Goal: Task Accomplishment & Management: Manage account settings

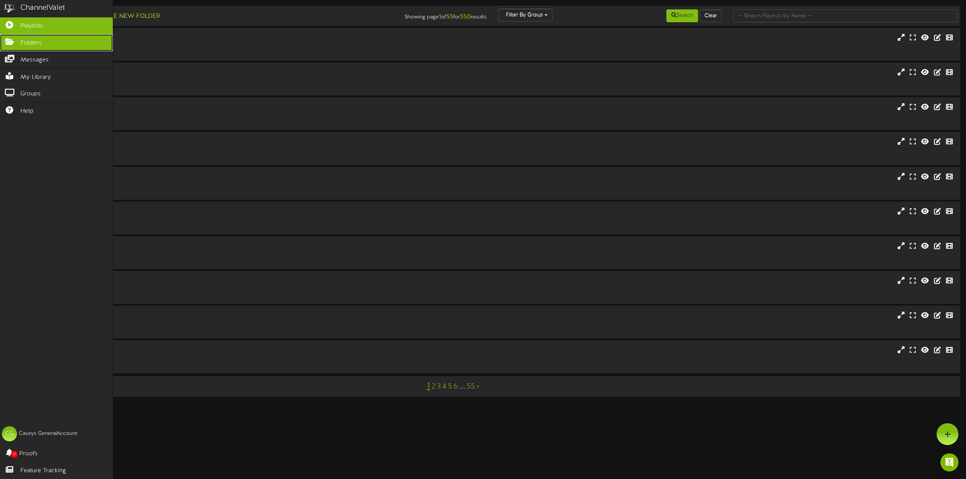
click at [17, 43] on icon at bounding box center [9, 41] width 19 height 6
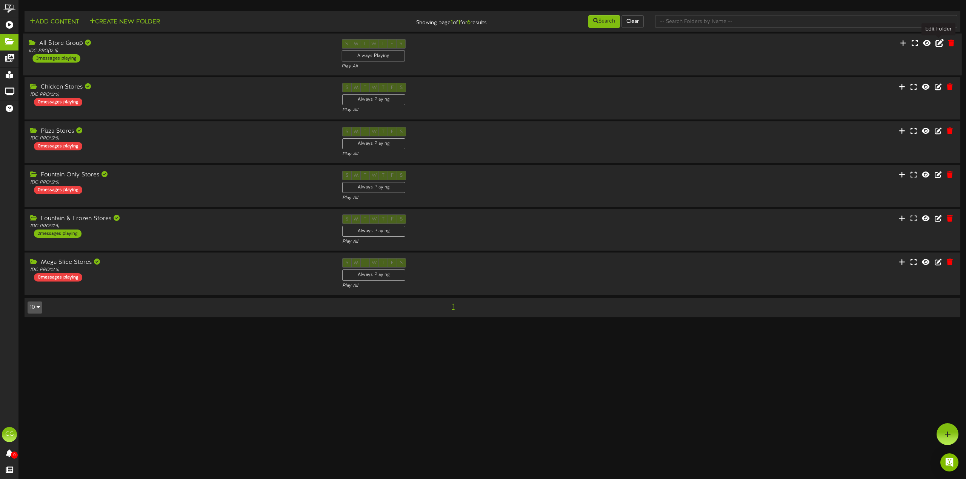
click at [940, 41] on icon at bounding box center [939, 43] width 8 height 8
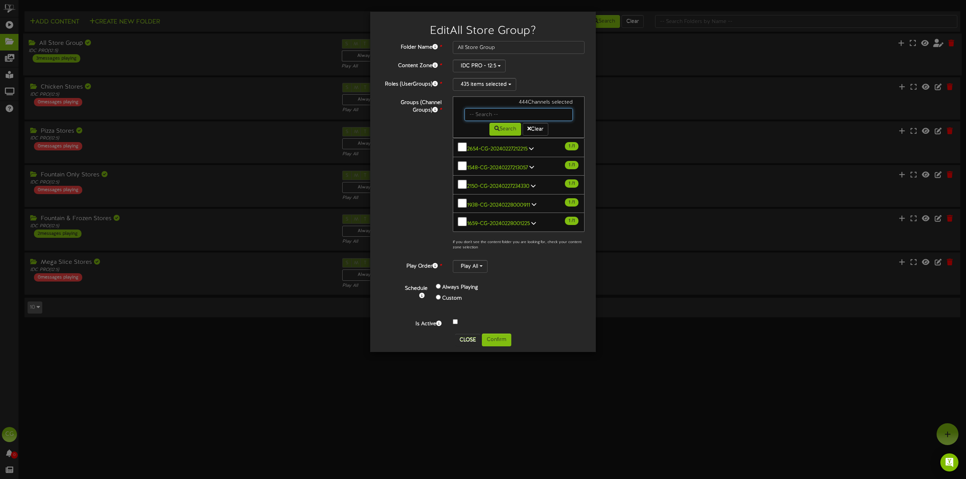
drag, startPoint x: 482, startPoint y: 113, endPoint x: 488, endPoint y: 114, distance: 6.2
click at [482, 113] on input "text" at bounding box center [518, 114] width 108 height 13
type input "5218"
click at [495, 130] on icon at bounding box center [496, 128] width 5 height 5
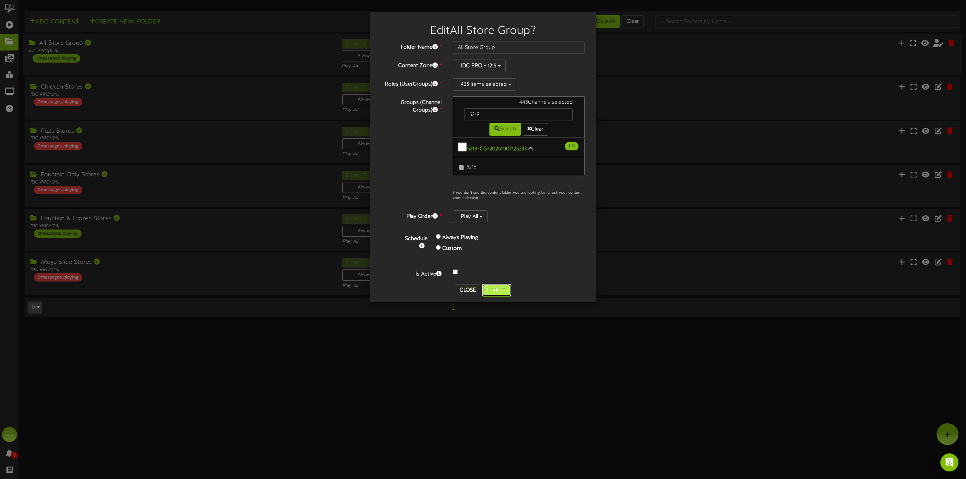
click at [492, 286] on button "Confirm" at bounding box center [496, 290] width 29 height 13
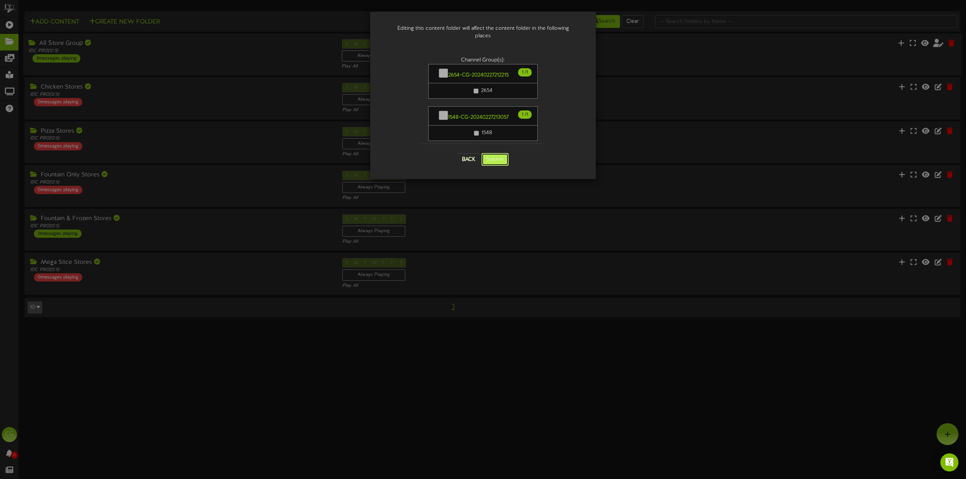
click at [498, 153] on button "Submit" at bounding box center [494, 159] width 27 height 13
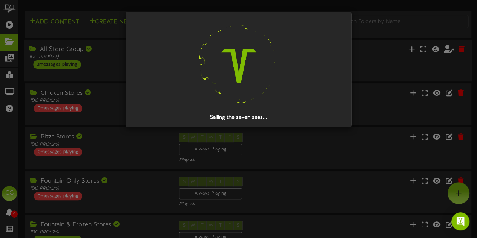
click at [327, 56] on div at bounding box center [238, 65] width 203 height 97
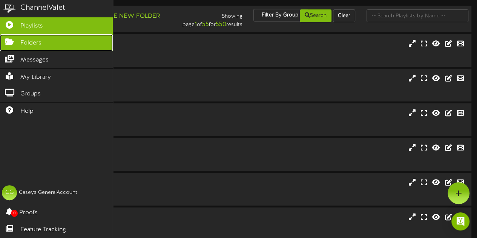
click at [13, 43] on icon at bounding box center [9, 41] width 19 height 6
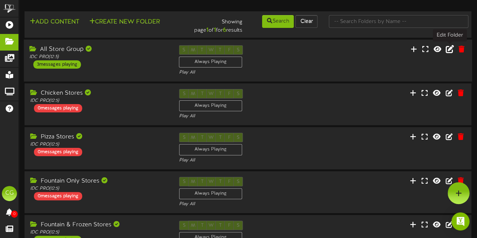
click at [452, 51] on icon at bounding box center [450, 49] width 8 height 8
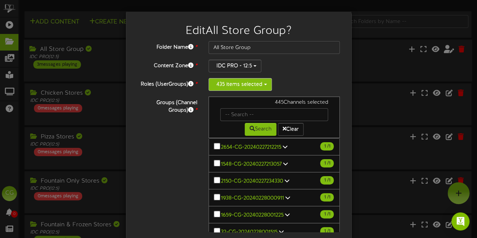
click at [232, 85] on button "435 items selected" at bounding box center [240, 84] width 63 height 13
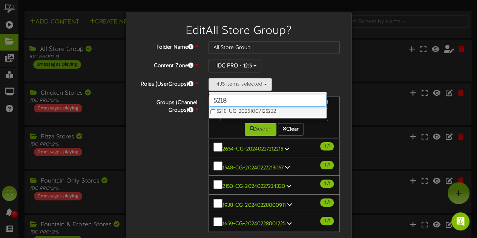
type input "5218"
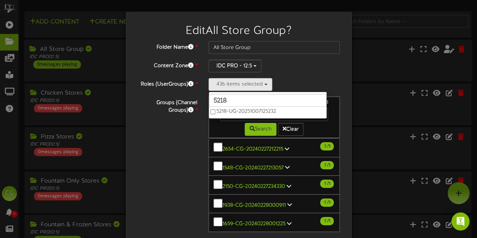
click at [317, 65] on div "IDC PRO - 12:5" at bounding box center [275, 66] width 132 height 13
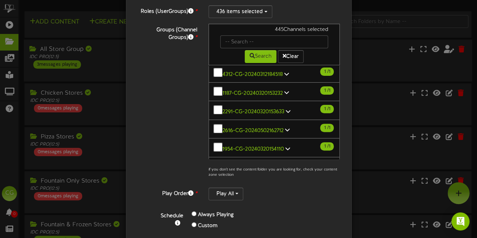
scroll to position [123, 0]
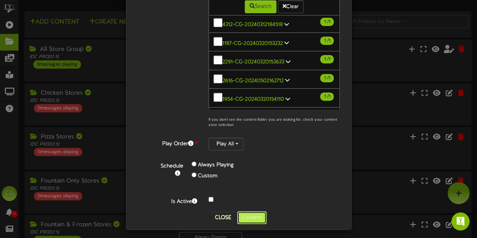
click at [247, 211] on button "Confirm" at bounding box center [251, 217] width 29 height 13
click at [247, 216] on div "Edit All Store Group ? Folder Name * All Store Group Content Zone * IDC PRO - 1…" at bounding box center [238, 119] width 477 height 238
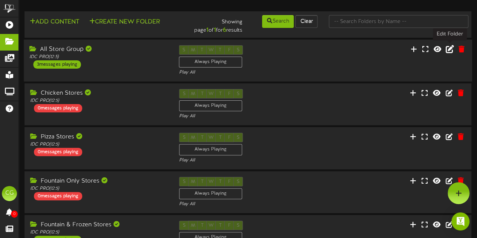
click at [451, 49] on icon at bounding box center [450, 49] width 8 height 8
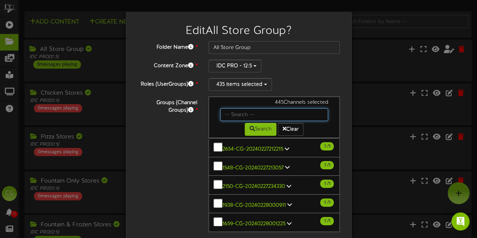
click at [261, 116] on input "text" at bounding box center [274, 114] width 108 height 13
type input "5218"
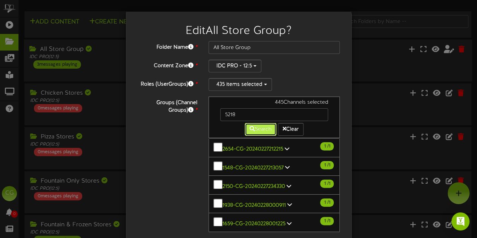
click at [260, 131] on button "Search" at bounding box center [261, 129] width 32 height 13
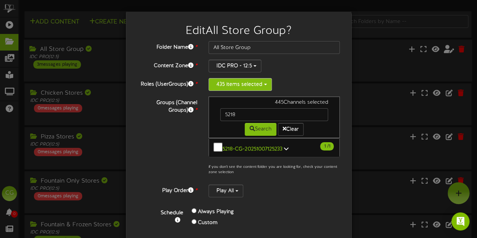
click at [250, 83] on button "435 items selected" at bounding box center [240, 84] width 63 height 13
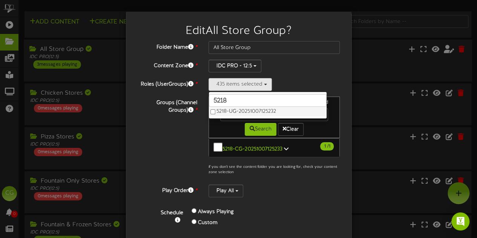
type input "5218"
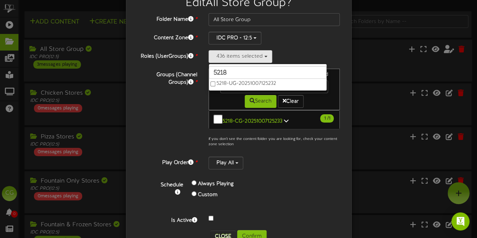
scroll to position [45, 0]
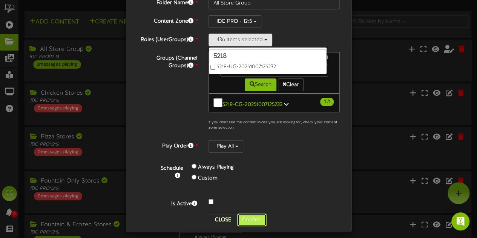
click at [254, 215] on button "Confirm" at bounding box center [251, 220] width 29 height 13
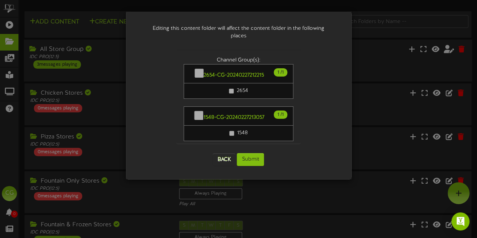
scroll to position [0, 0]
click at [247, 153] on button "Submit" at bounding box center [250, 159] width 27 height 13
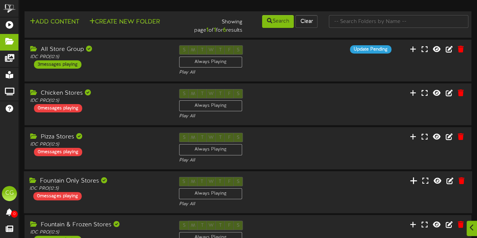
scroll to position [75, 0]
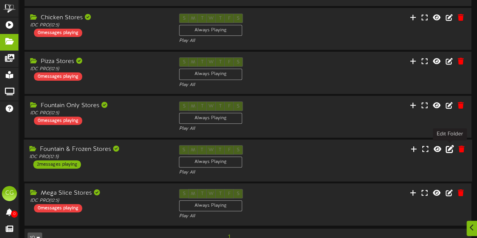
click at [449, 148] on icon at bounding box center [450, 148] width 8 height 8
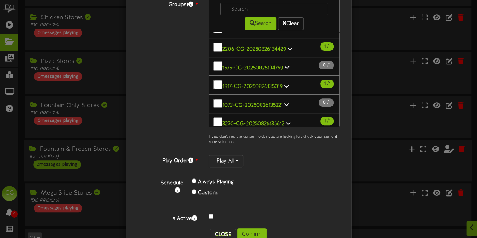
scroll to position [123, 0]
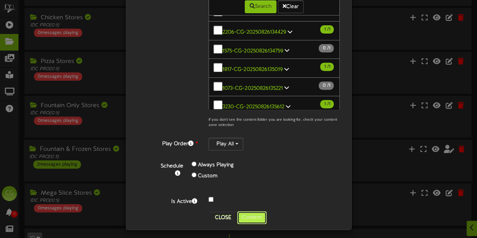
click at [247, 216] on button "Confirm" at bounding box center [251, 217] width 29 height 13
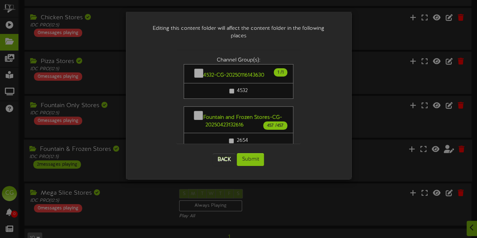
scroll to position [0, 0]
click at [248, 153] on button "Submit" at bounding box center [250, 159] width 27 height 13
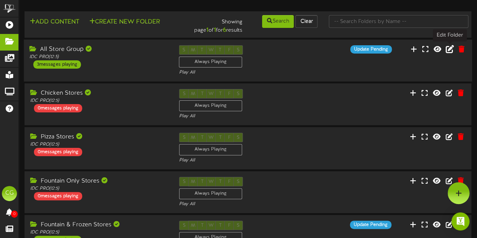
click at [450, 50] on icon at bounding box center [450, 49] width 8 height 8
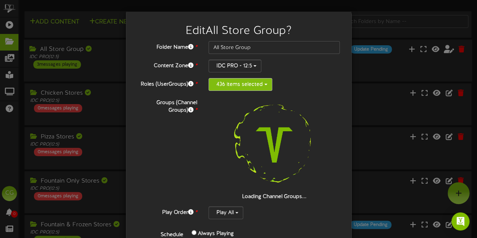
click at [260, 83] on button "436 items selected" at bounding box center [241, 84] width 64 height 13
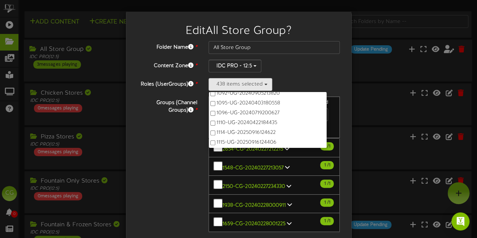
scroll to position [161, 0]
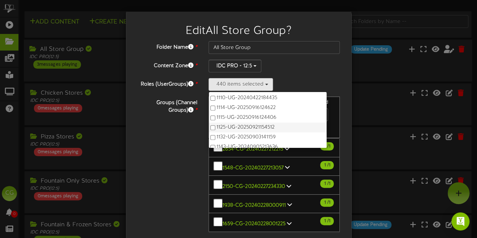
click at [213, 129] on label "1125-UG-20250921154512" at bounding box center [268, 128] width 118 height 10
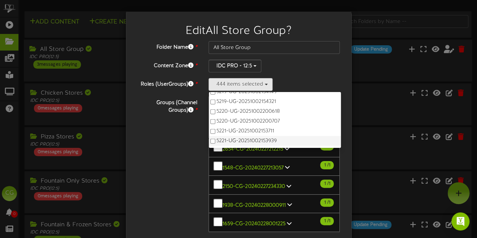
scroll to position [5263, 0]
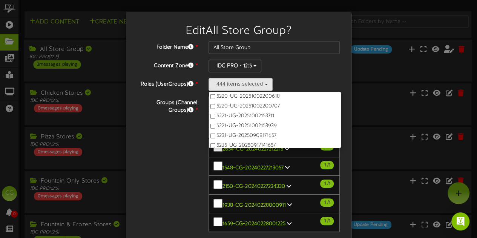
click at [184, 129] on div "Groups (Channel Groups) * 445 Channels selected Search Clear 1 1" at bounding box center [239, 176] width 214 height 158
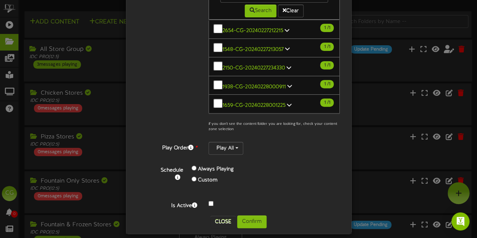
scroll to position [123, 0]
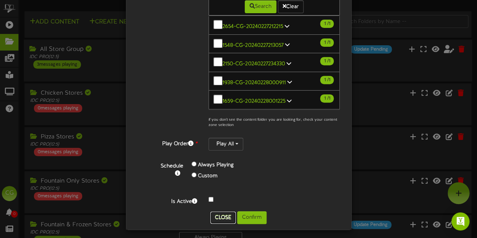
click at [223, 213] on button "Close" at bounding box center [223, 218] width 25 height 12
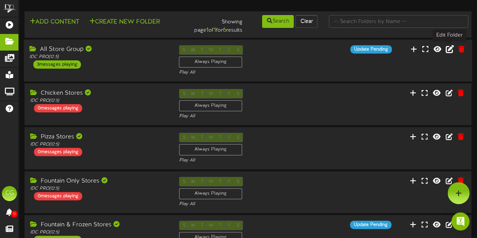
click at [449, 51] on icon at bounding box center [450, 49] width 8 height 8
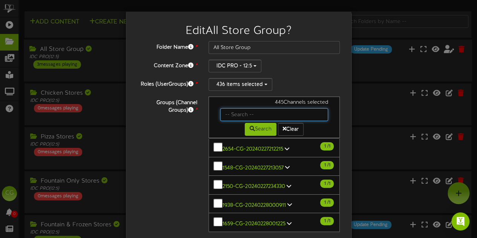
click at [304, 113] on input "text" at bounding box center [274, 114] width 108 height 13
type input "52"
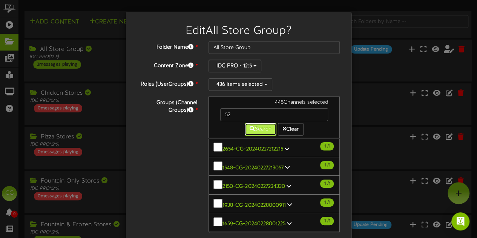
click at [250, 129] on icon at bounding box center [252, 128] width 5 height 5
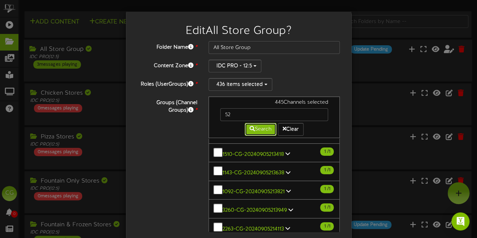
scroll to position [610, 0]
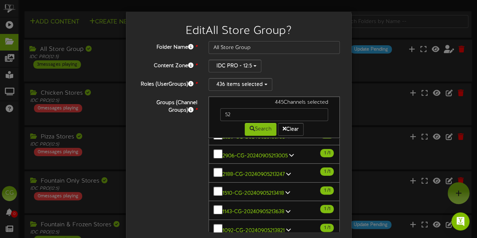
click at [186, 152] on div "Groups (Channel Groups) * 445 Channels selected 52 Search Clear 1 1" at bounding box center [239, 176] width 214 height 158
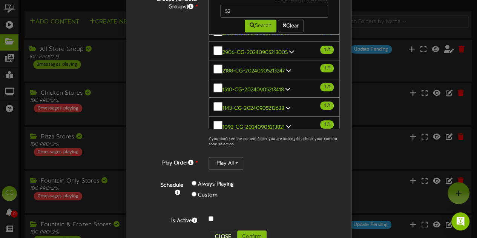
scroll to position [123, 0]
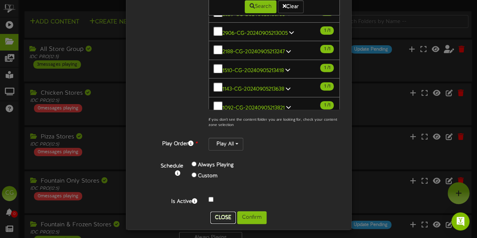
click at [218, 212] on button "Close" at bounding box center [223, 218] width 25 height 12
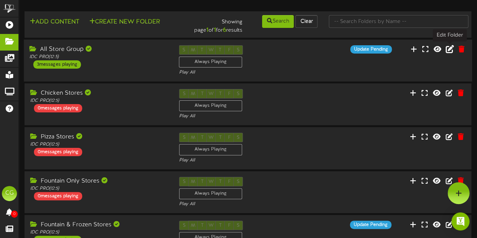
click at [452, 48] on icon at bounding box center [450, 49] width 8 height 8
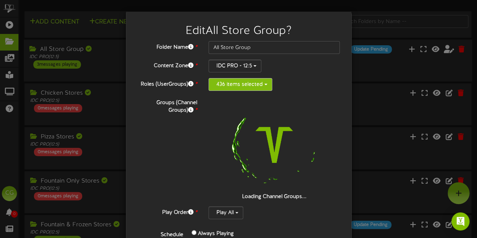
click at [242, 86] on button "436 items selected" at bounding box center [241, 84] width 64 height 13
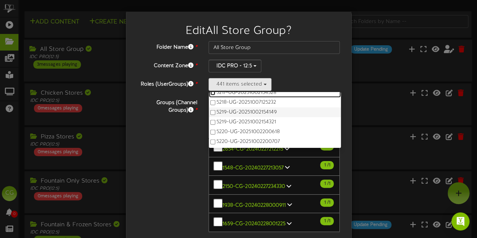
scroll to position [5234, 0]
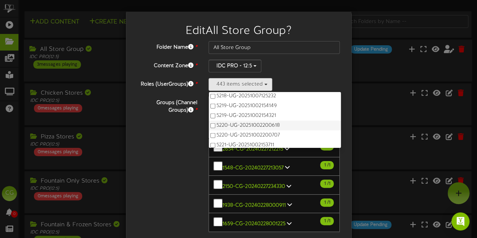
click at [209, 122] on label "5220-UG-20251002200618" at bounding box center [275, 126] width 132 height 10
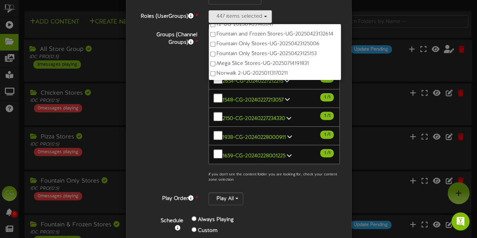
scroll to position [123, 0]
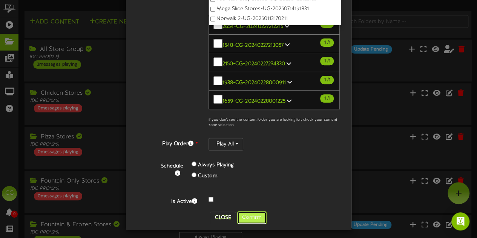
click at [250, 212] on button "Confirm" at bounding box center [251, 217] width 29 height 13
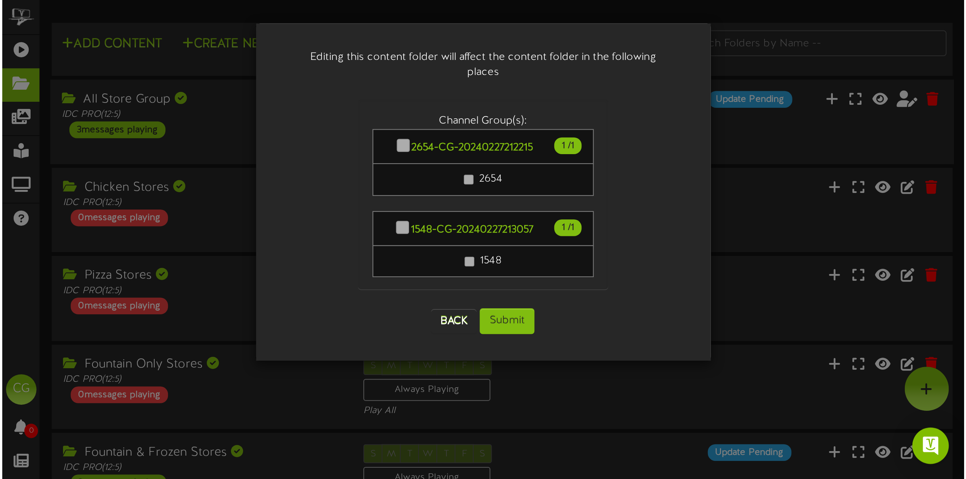
scroll to position [0, 0]
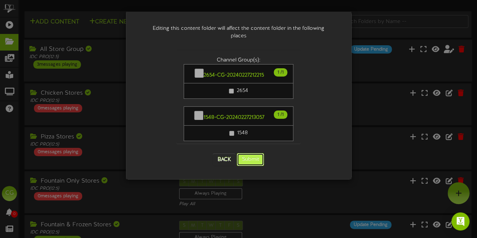
click at [253, 153] on button "Submit" at bounding box center [250, 159] width 27 height 13
